Goal: Task Accomplishment & Management: Use online tool/utility

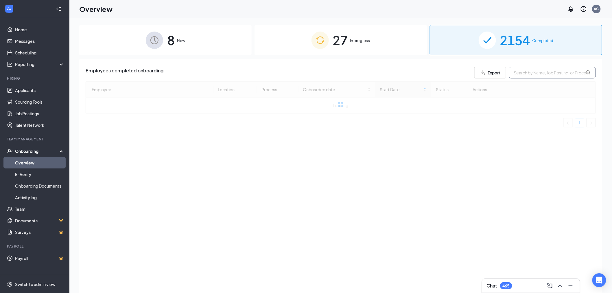
click at [538, 74] on input "text" at bounding box center [552, 73] width 87 height 12
type input "[PERSON_NAME]"
click at [355, 43] on span "In progress" at bounding box center [360, 41] width 20 height 6
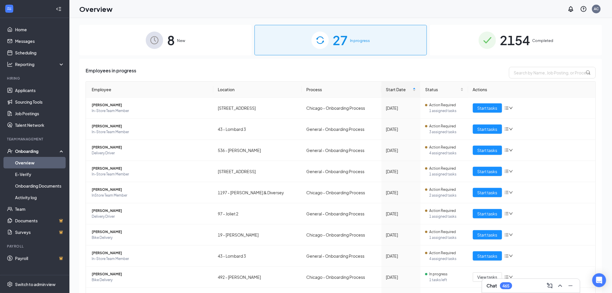
click at [542, 43] on span "Completed" at bounding box center [543, 41] width 21 height 6
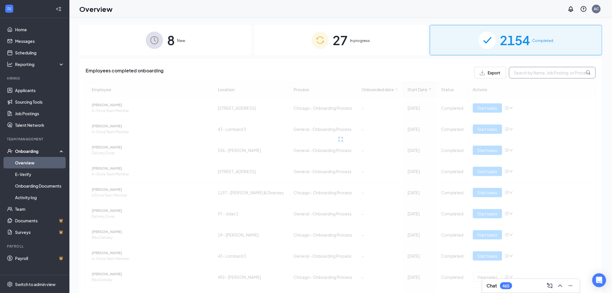
click at [542, 74] on input "text" at bounding box center [552, 73] width 87 height 12
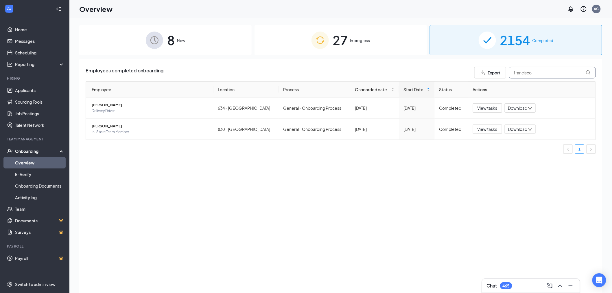
type input "francisco"
click at [343, 38] on span "27" at bounding box center [340, 40] width 15 height 20
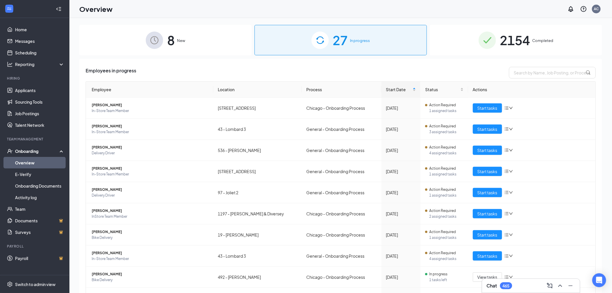
click at [536, 42] on span "Completed" at bounding box center [543, 41] width 21 height 6
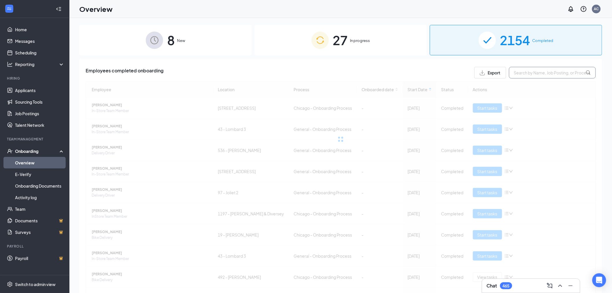
click at [530, 73] on input "text" at bounding box center [552, 73] width 87 height 12
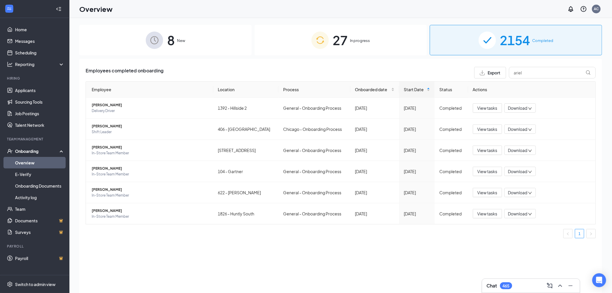
click at [112, 242] on div "Employee Location Process Onboarded date Start Date Status Actions [PERSON_NAME…" at bounding box center [341, 161] width 510 height 161
click at [531, 69] on input "ariel" at bounding box center [552, 73] width 87 height 12
drag, startPoint x: 530, startPoint y: 69, endPoint x: 462, endPoint y: 73, distance: 68.1
click at [462, 73] on div "Employees completed onboarding Export ariel" at bounding box center [341, 73] width 510 height 12
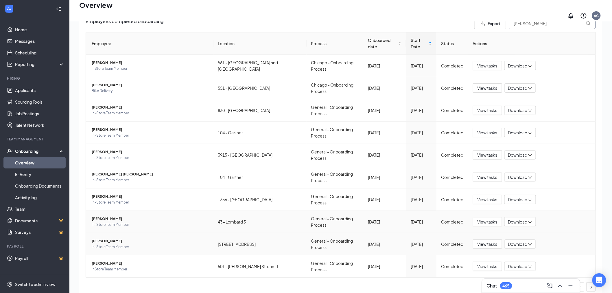
scroll to position [26, 0]
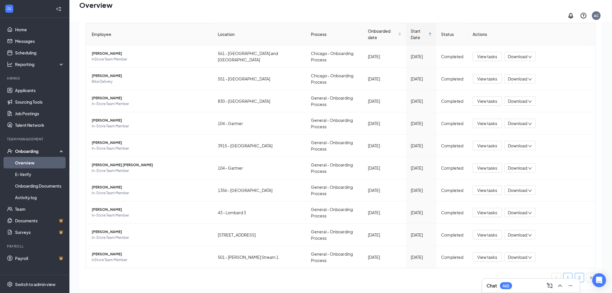
click at [576, 273] on link "2" at bounding box center [580, 277] width 9 height 9
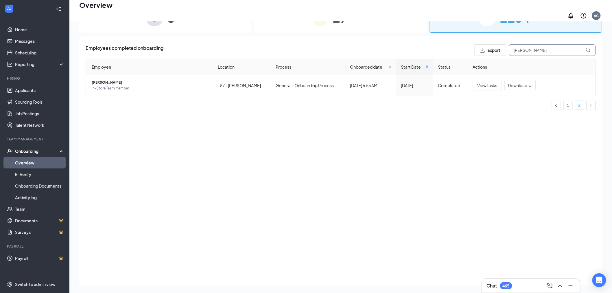
drag, startPoint x: 527, startPoint y: 44, endPoint x: 496, endPoint y: 45, distance: 31.3
click at [497, 45] on div "Export [PERSON_NAME]" at bounding box center [536, 50] width 122 height 12
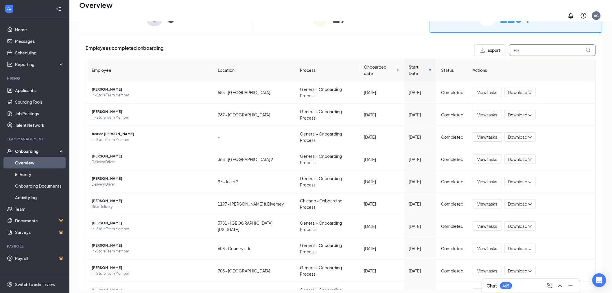
click at [522, 45] on input "PH" at bounding box center [552, 50] width 87 height 12
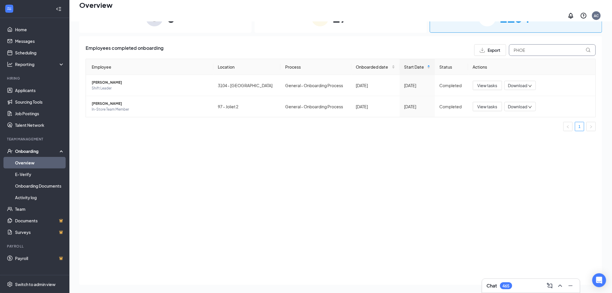
drag, startPoint x: 531, startPoint y: 46, endPoint x: 467, endPoint y: 49, distance: 64.9
click at [467, 49] on div "Employees completed onboarding Export PHOE" at bounding box center [341, 50] width 510 height 12
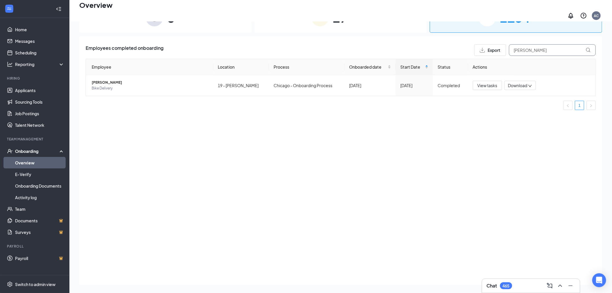
type input "[PERSON_NAME]"
